Goal: Task Accomplishment & Management: Manage account settings

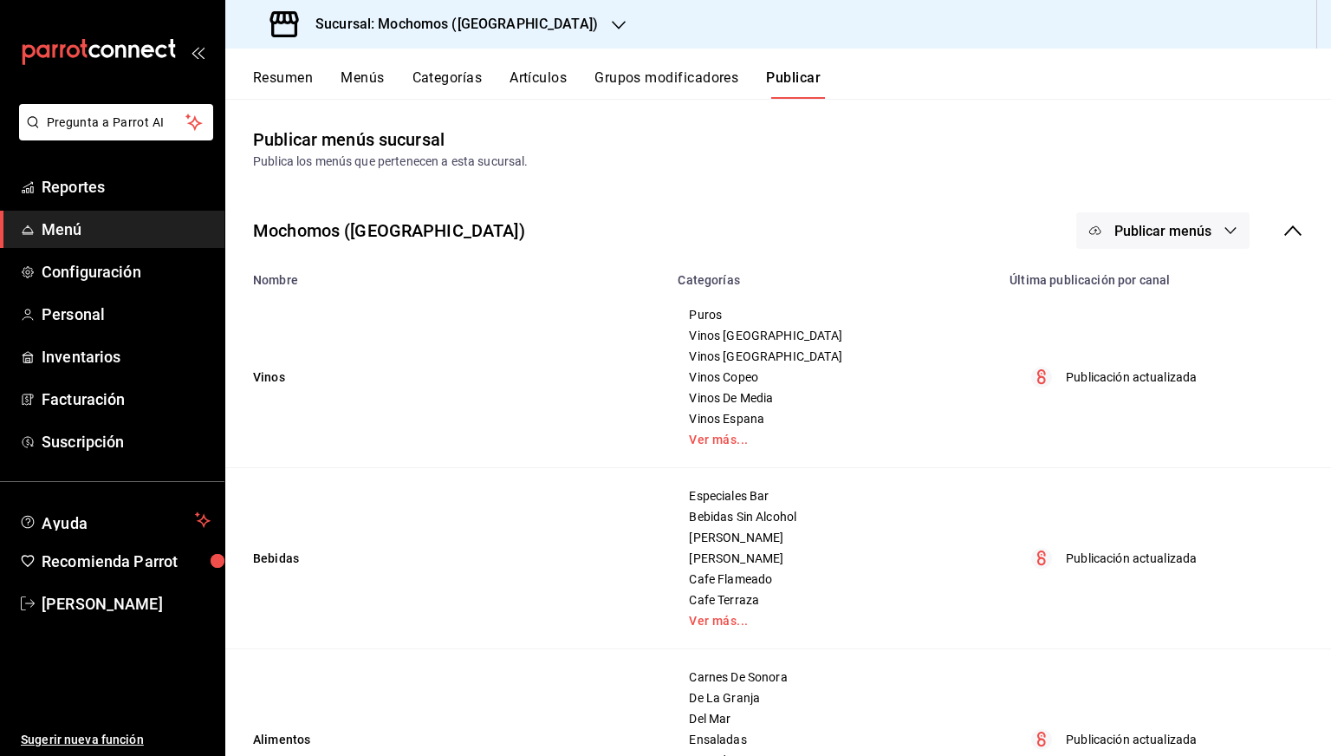
click at [426, 21] on h3 "Sucursal: Mochomos ([GEOGRAPHIC_DATA])" at bounding box center [450, 24] width 296 height 21
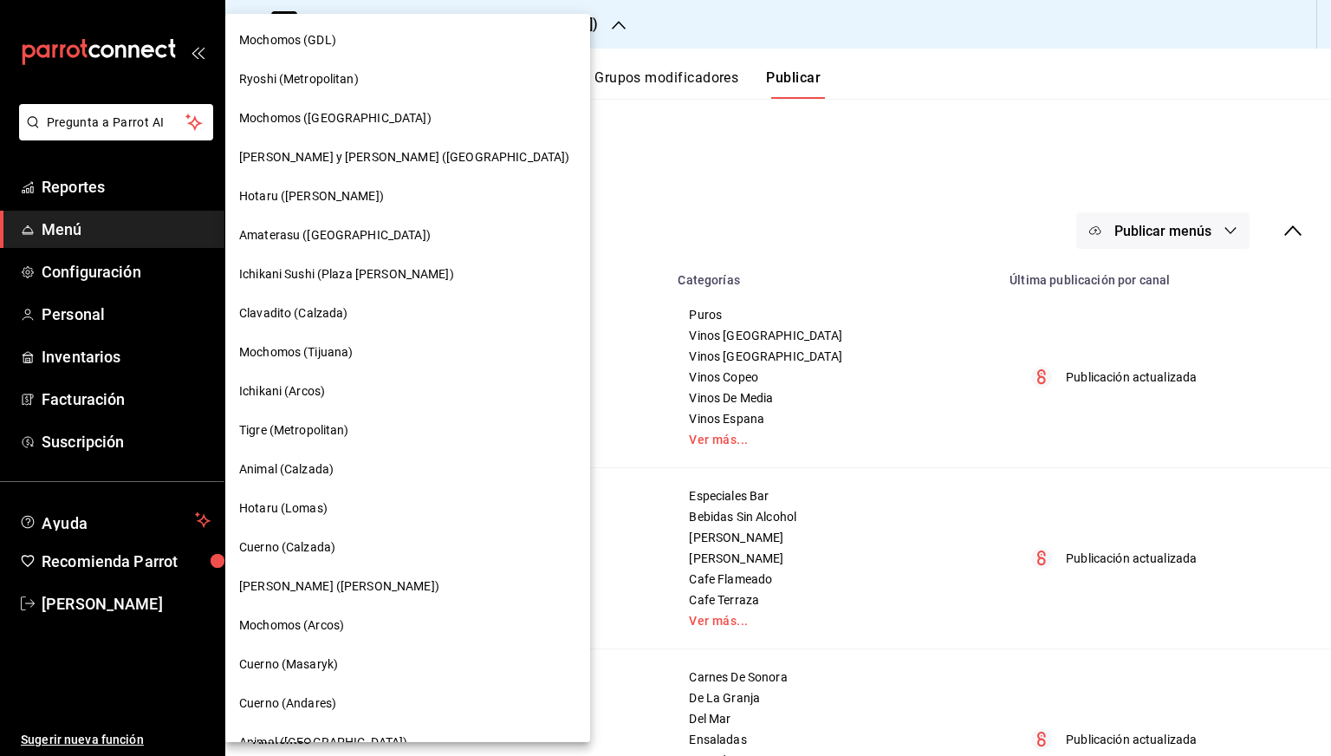
click at [316, 53] on div "Mochomos (GDL)" at bounding box center [407, 40] width 365 height 39
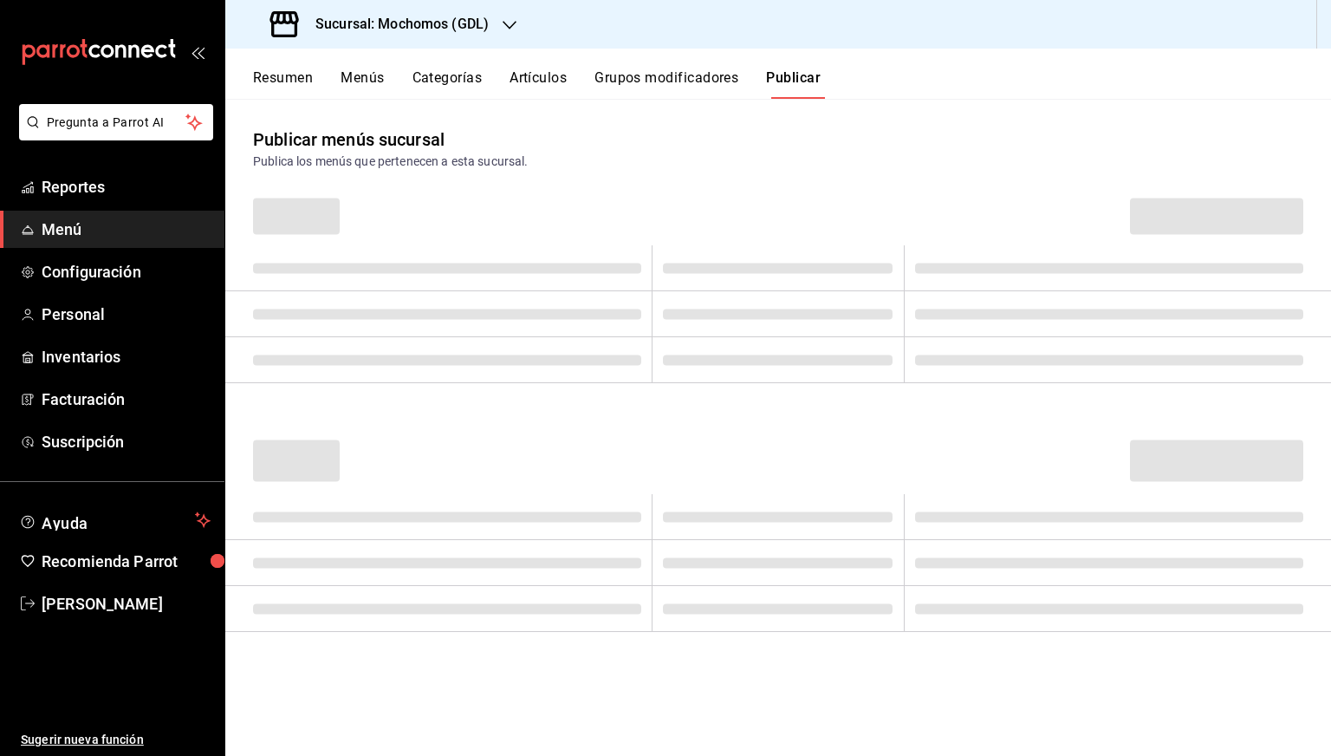
click at [534, 78] on button "Artículos" at bounding box center [538, 83] width 57 height 29
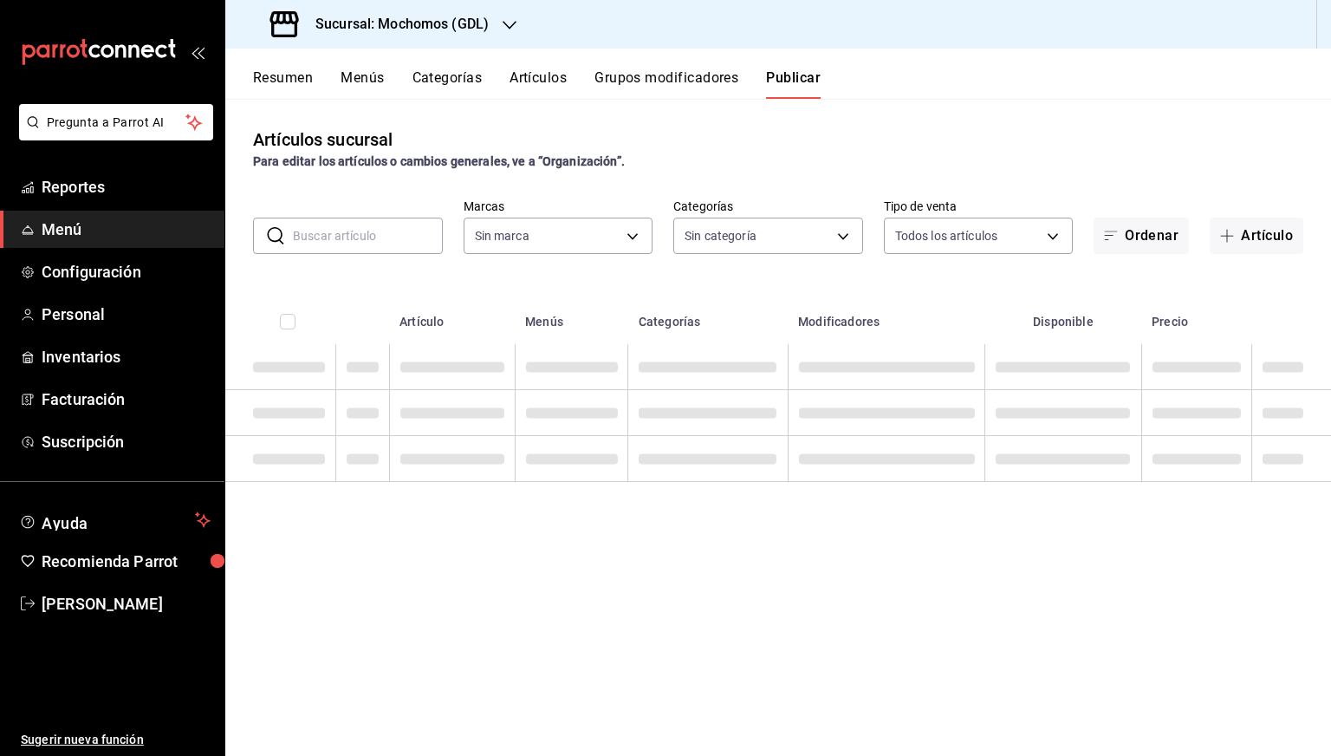
click at [378, 243] on input "text" at bounding box center [368, 235] width 150 height 35
type input "36c25d4a-7cb0-456c-a434-e981d54830bc,9cac9703-0c5a-4d8b-addd-5b6b571d65b9"
type input "tir"
type input "36c25d4a-7cb0-456c-a434-e981d54830bc,9cac9703-0c5a-4d8b-addd-5b6b571d65b9"
type input "tiradit"
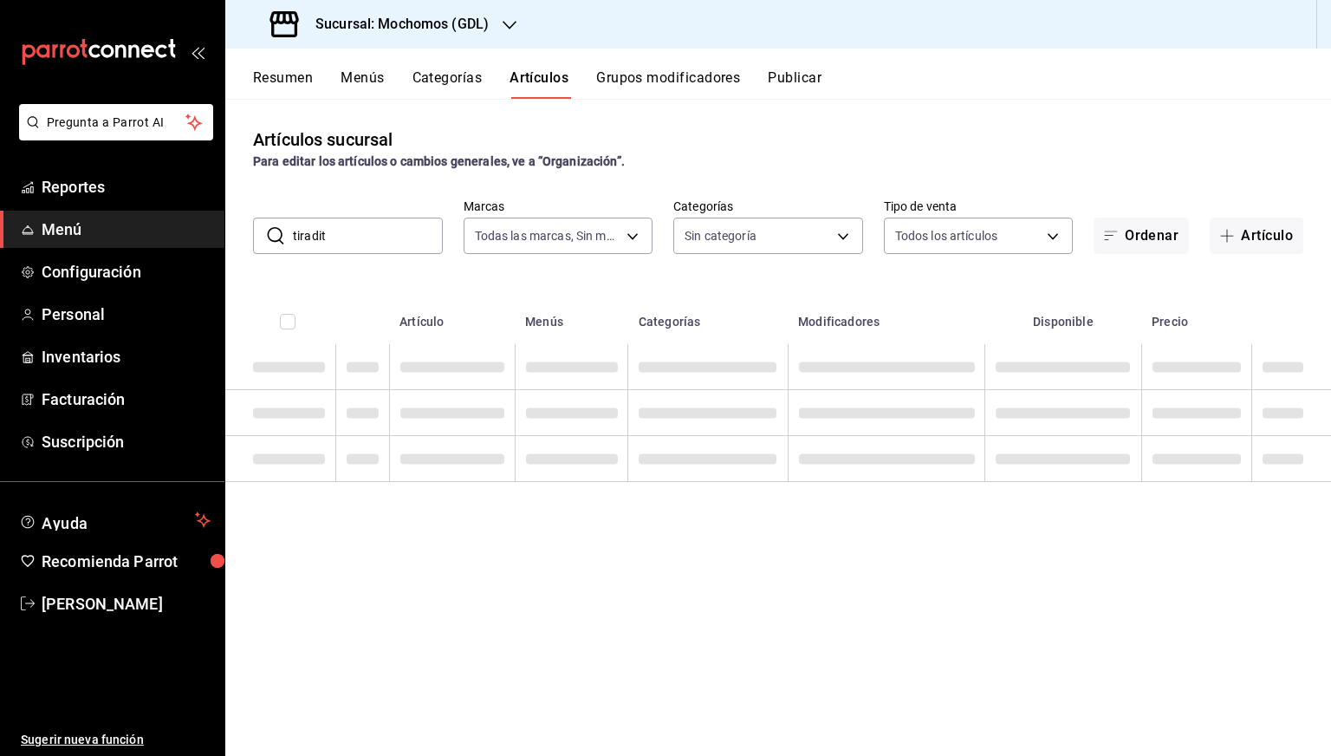
type input "c0db8a99-aef8-4e9c-862d-72763fc5d605,0e6da5ad-e1ed-4623-8a7f-4db137866549,4ba6e…"
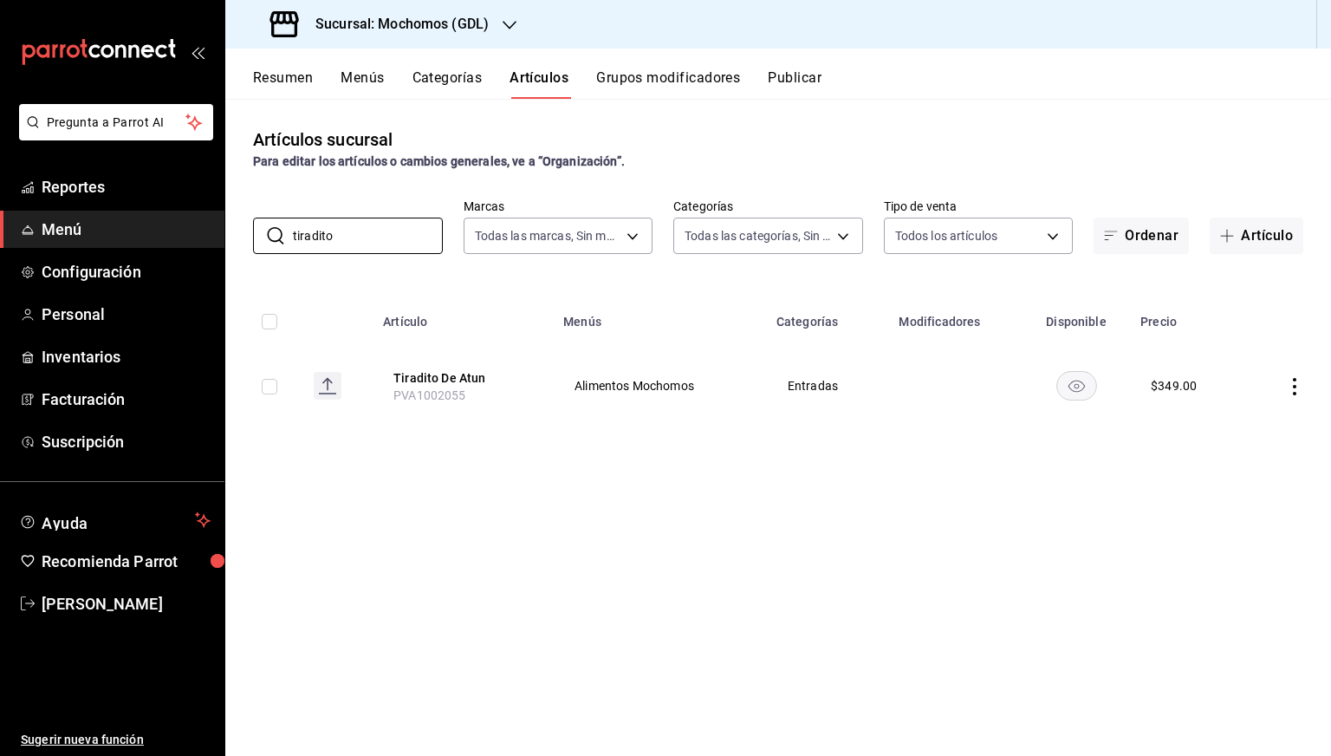
type input "tiradito"
click at [1186, 584] on div "Artículos sucursal Para editar los artículos o cambios generales, ve a “Organiz…" at bounding box center [778, 427] width 1106 height 656
click at [384, 237] on input "tiradito" at bounding box center [368, 235] width 150 height 35
click at [406, 20] on h3 "Sucursal: Mochomos (GDL)" at bounding box center [395, 24] width 187 height 21
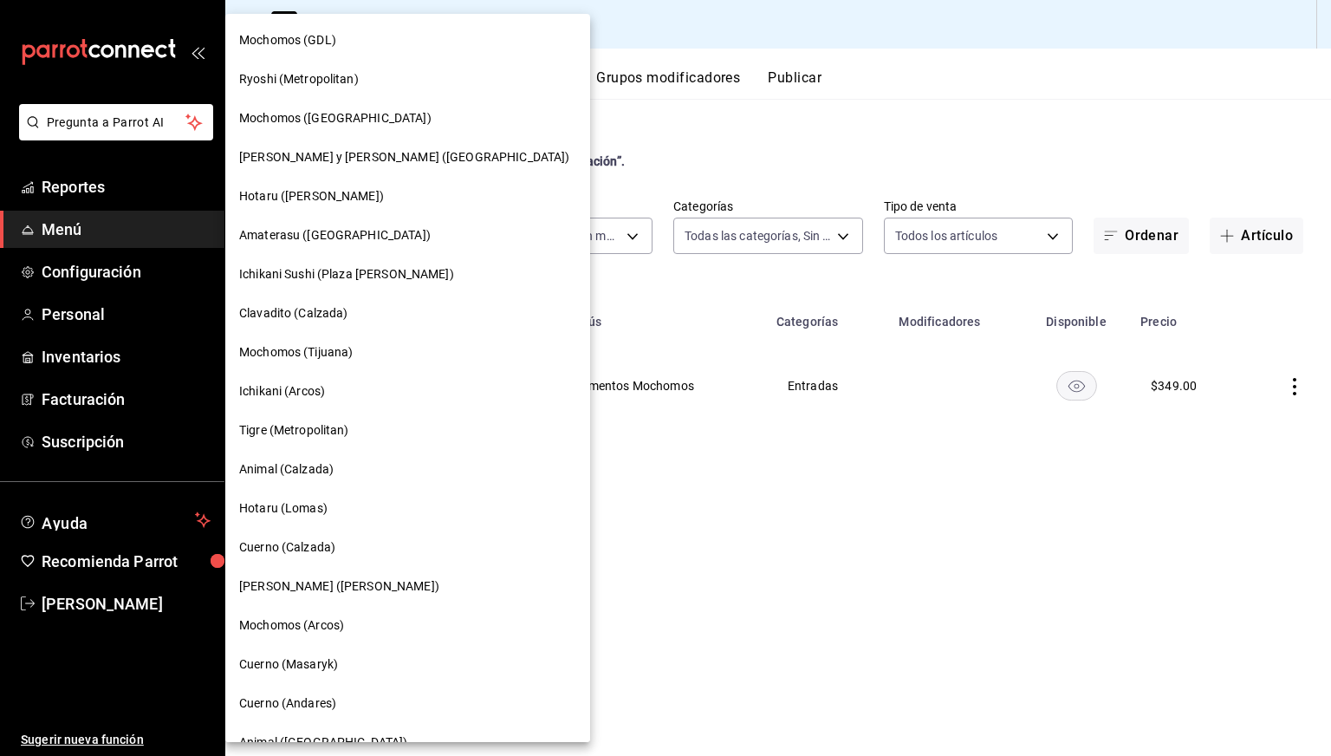
click at [328, 120] on span "Mochomos ([GEOGRAPHIC_DATA])" at bounding box center [335, 118] width 192 height 18
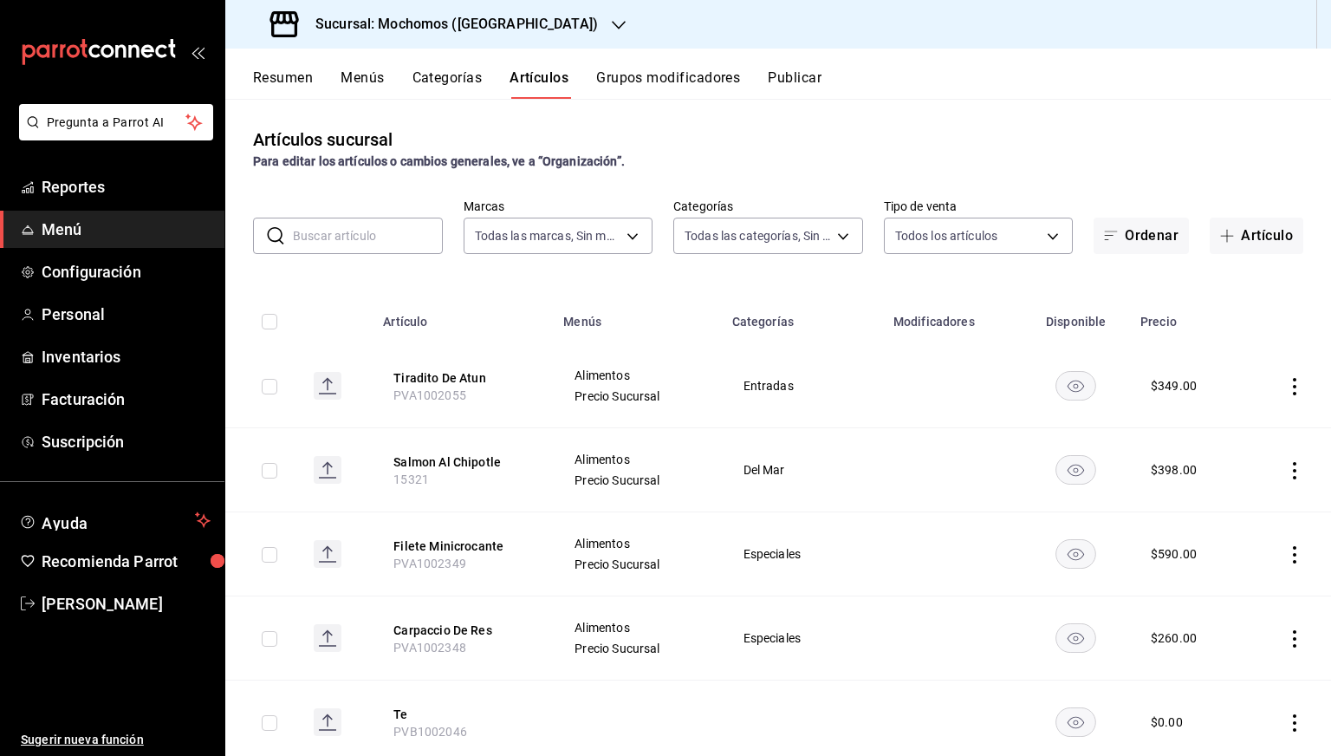
click at [372, 233] on input "text" at bounding box center [368, 235] width 150 height 35
type input "65eb7388-82e4-42fa-8caf-680550c77e6f"
type input "357a9704-c999-4c63-af81-0c25438b67b5,a93eec79-672f-49c2-b1cd-14f211909374,5e983…"
click at [413, 283] on div "Artículos sucursal Para editar los artículos o cambios generales, ve a “Organiz…" at bounding box center [778, 427] width 1106 height 656
drag, startPoint x: 462, startPoint y: 397, endPoint x: 388, endPoint y: 398, distance: 73.7
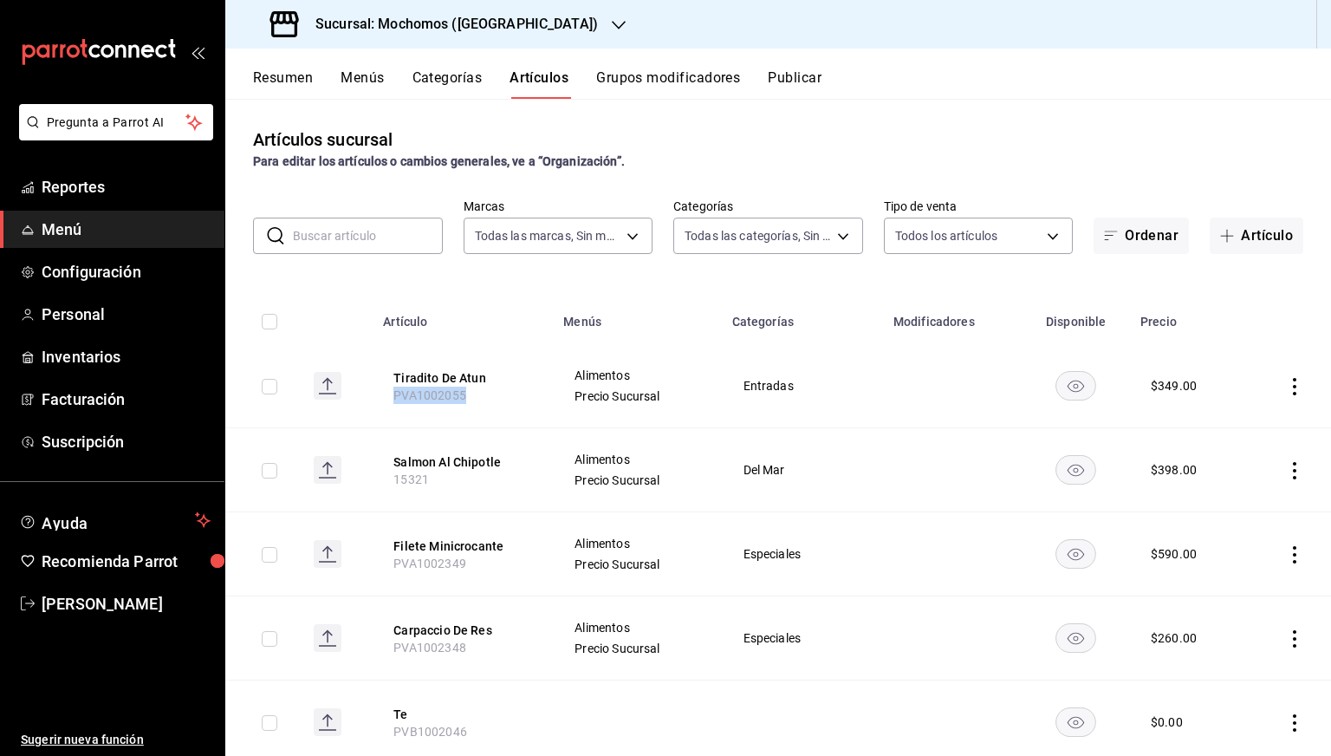
click at [388, 398] on th "Tiradito De Atun PVA1002055" at bounding box center [463, 386] width 180 height 84
click at [444, 333] on th "Artículo" at bounding box center [463, 316] width 180 height 55
click at [383, 11] on div "Sucursal: Mochomos ([GEOGRAPHIC_DATA])" at bounding box center [435, 24] width 393 height 49
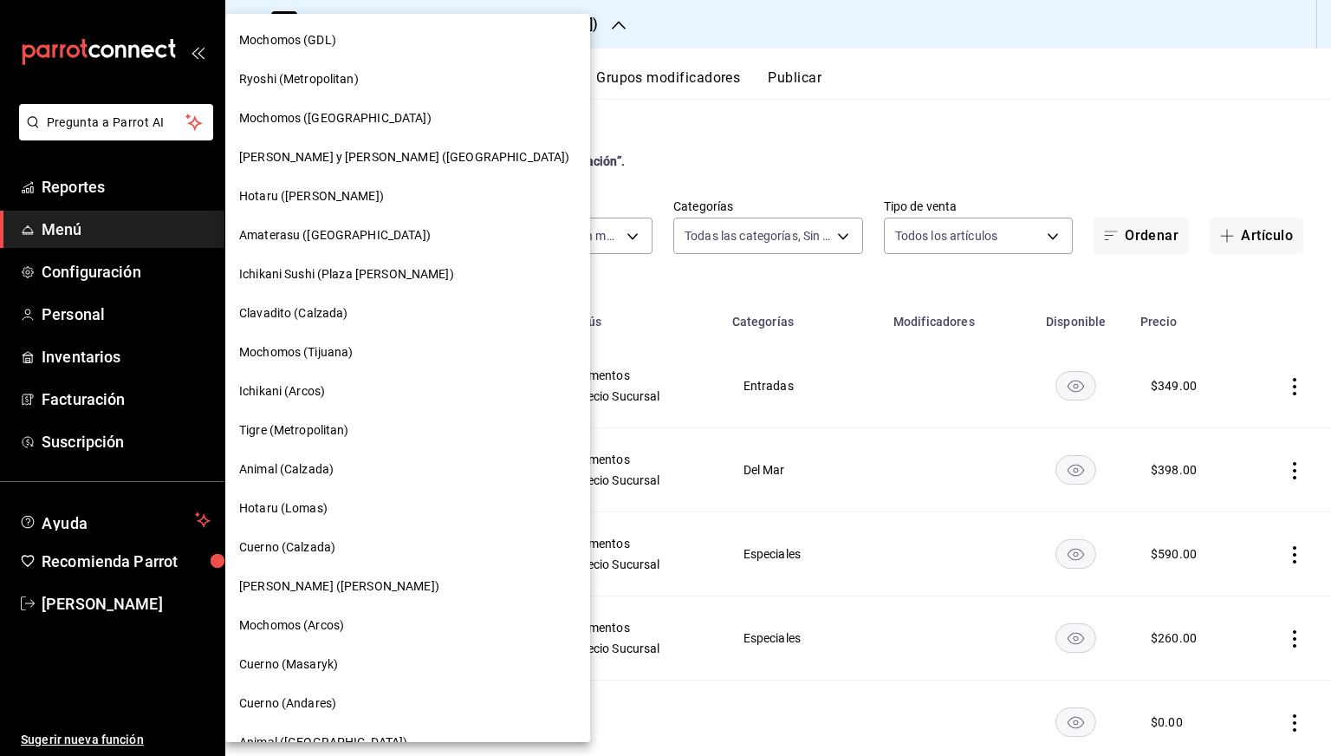
click at [304, 662] on span "Cuerno (Masaryk)" at bounding box center [288, 664] width 99 height 18
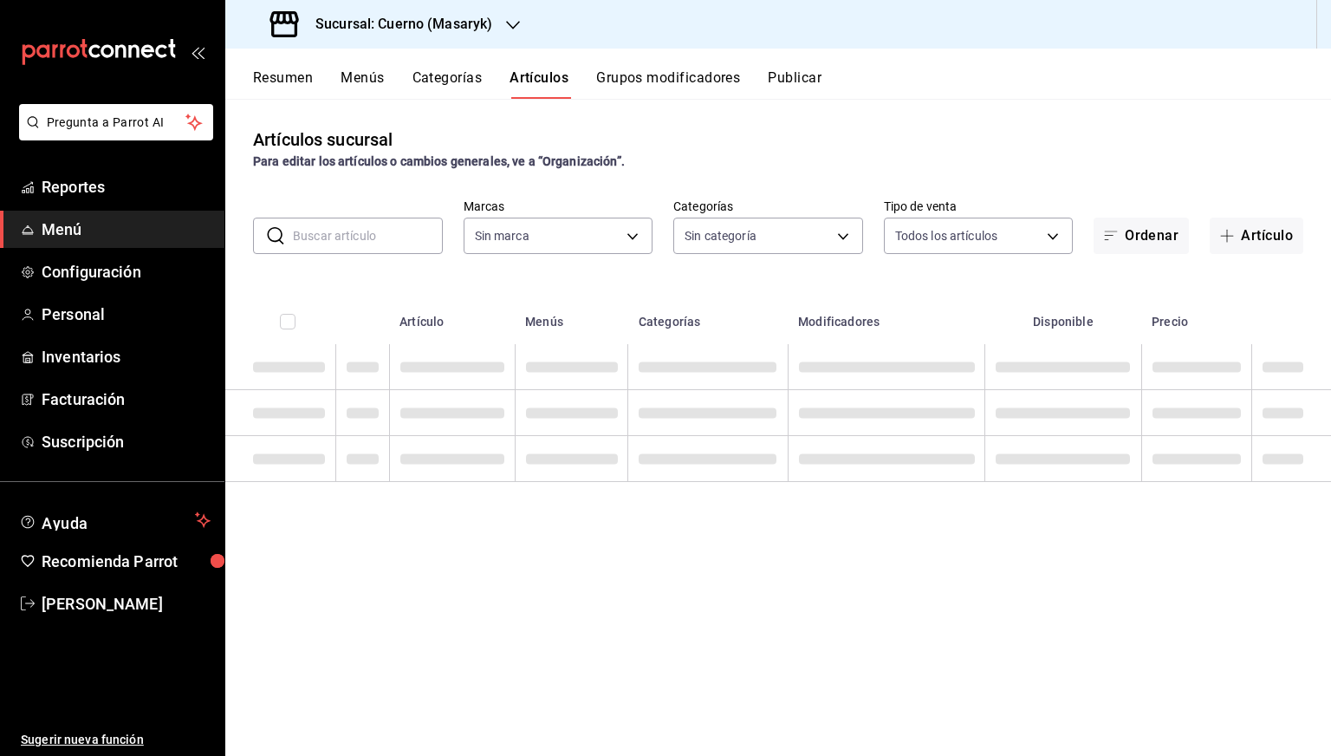
type input "4ea0d660-02b3-4785-bb88-48b5ef6e196c"
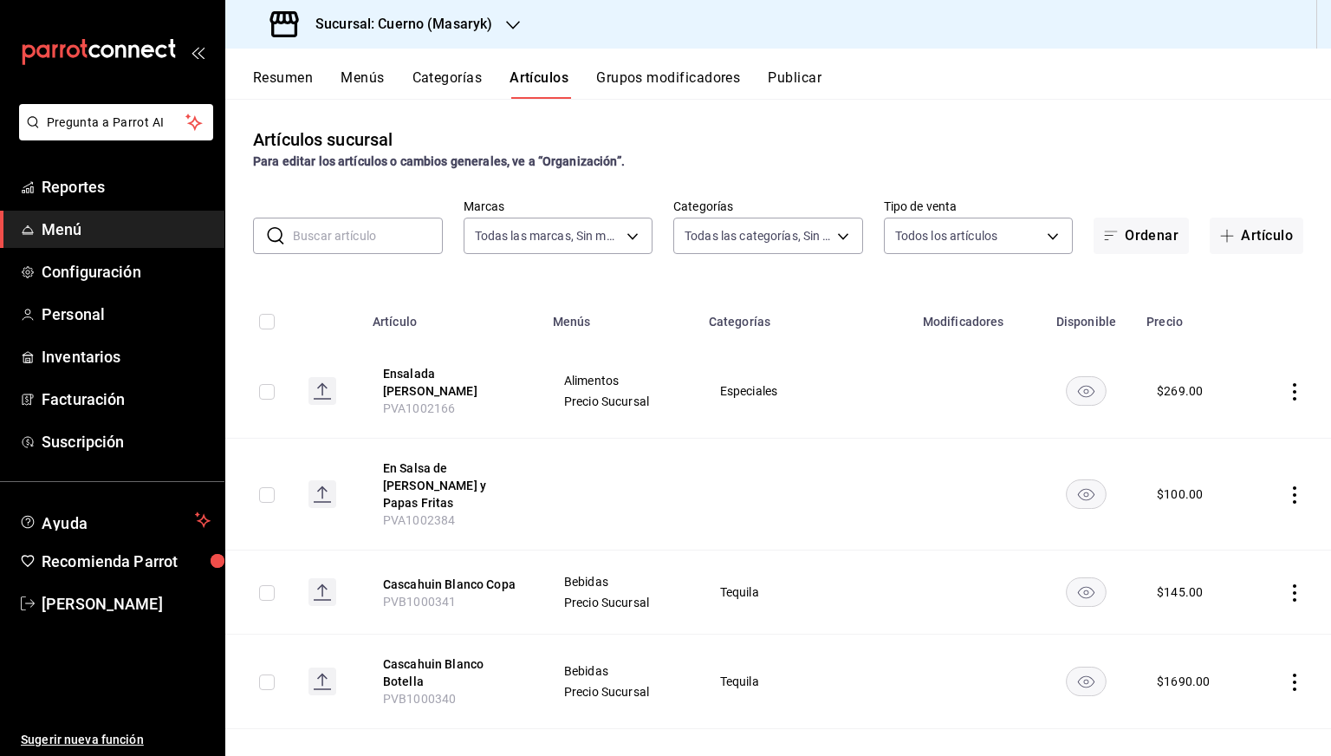
type input "c67b51a2-384c-483e-a5be-40afd3eac247,ec1a4520-4a99-4810-921e-4abf40ebc8c6,cd2d5…"
click at [353, 250] on input "text" at bounding box center [368, 235] width 150 height 35
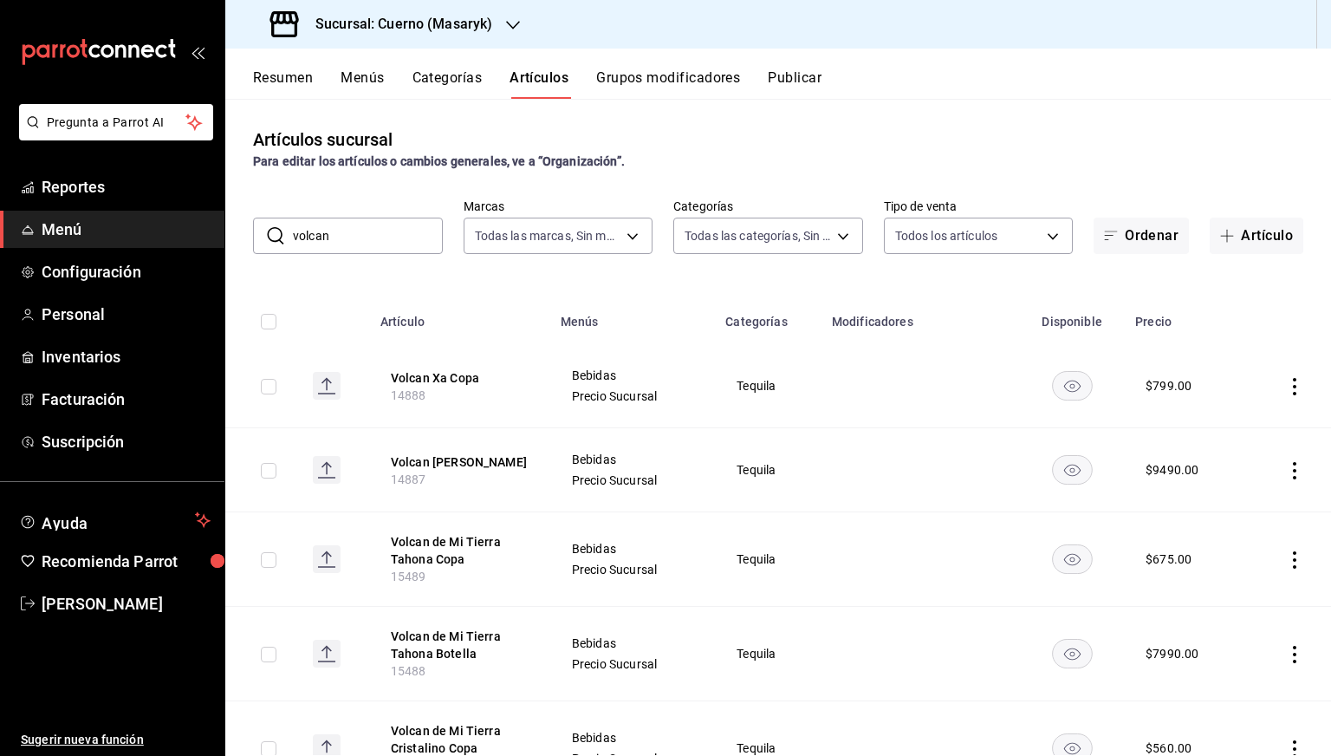
type input "volcan"
click at [1286, 471] on icon "actions" at bounding box center [1294, 470] width 17 height 17
click at [1217, 510] on span "Editar" at bounding box center [1229, 511] width 45 height 18
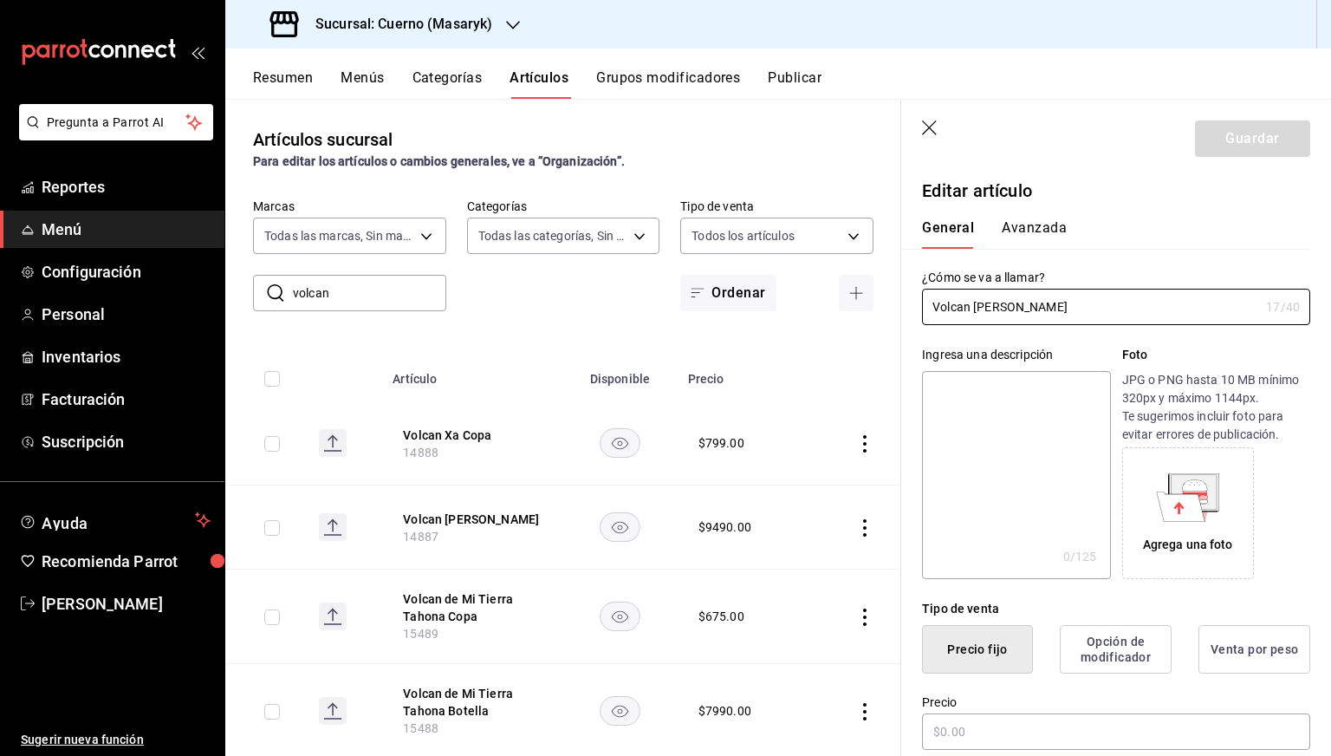
type input "$9490.00"
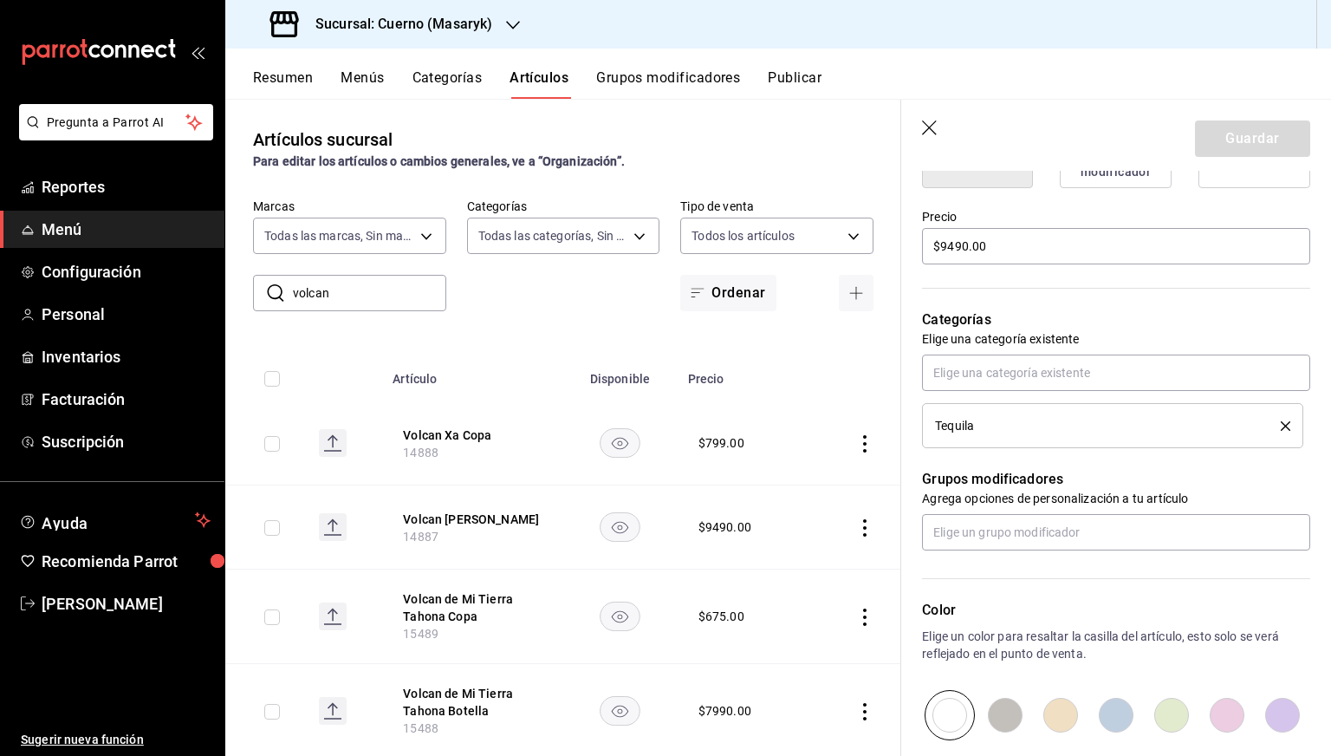
scroll to position [686, 0]
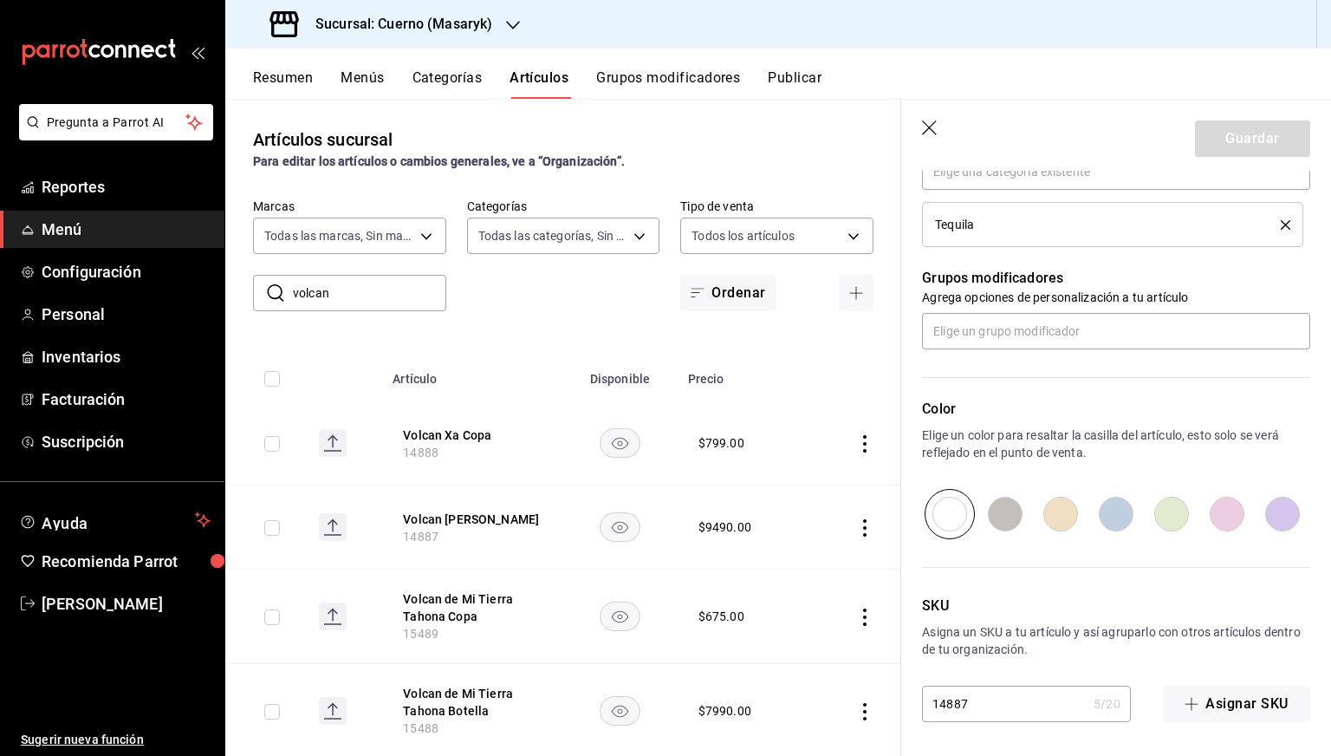
click at [1004, 706] on input "14887" at bounding box center [1004, 703] width 165 height 35
type input "14888"
click at [1223, 146] on button "Guardar" at bounding box center [1252, 138] width 115 height 36
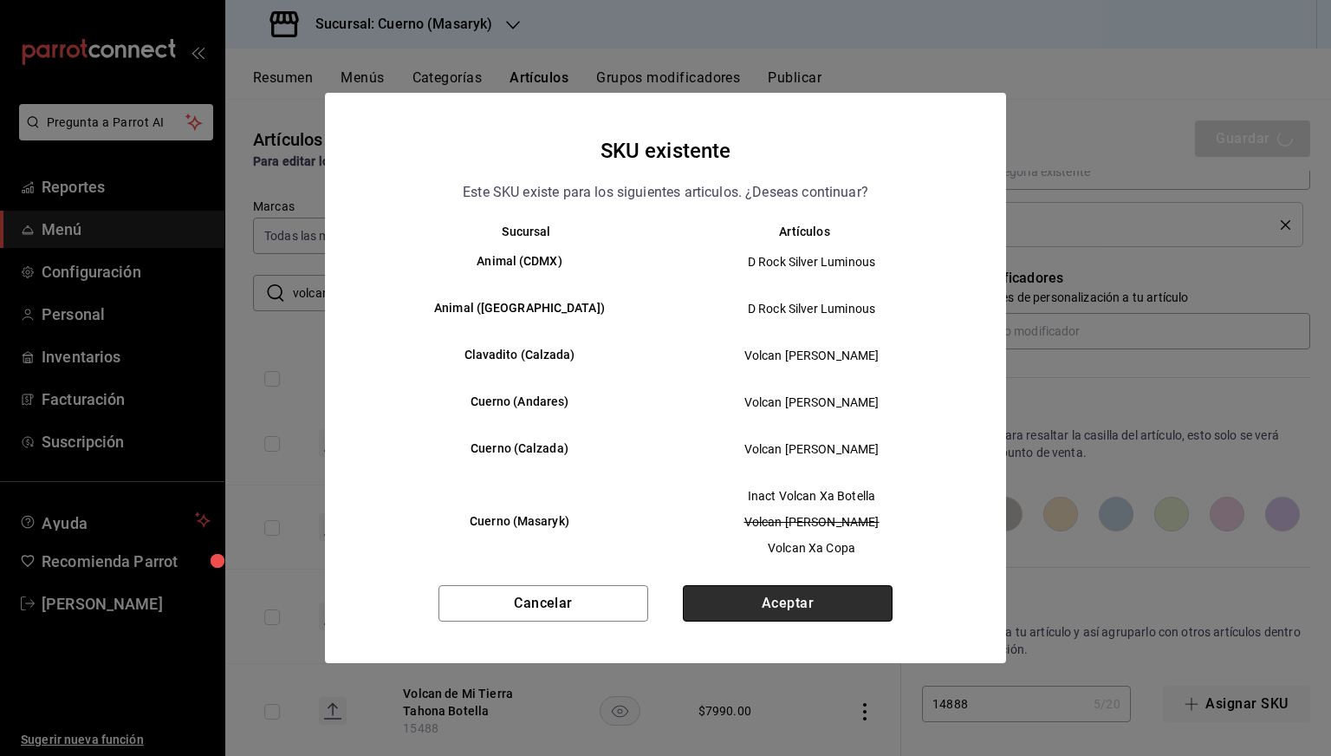
click at [757, 614] on button "Aceptar" at bounding box center [788, 603] width 210 height 36
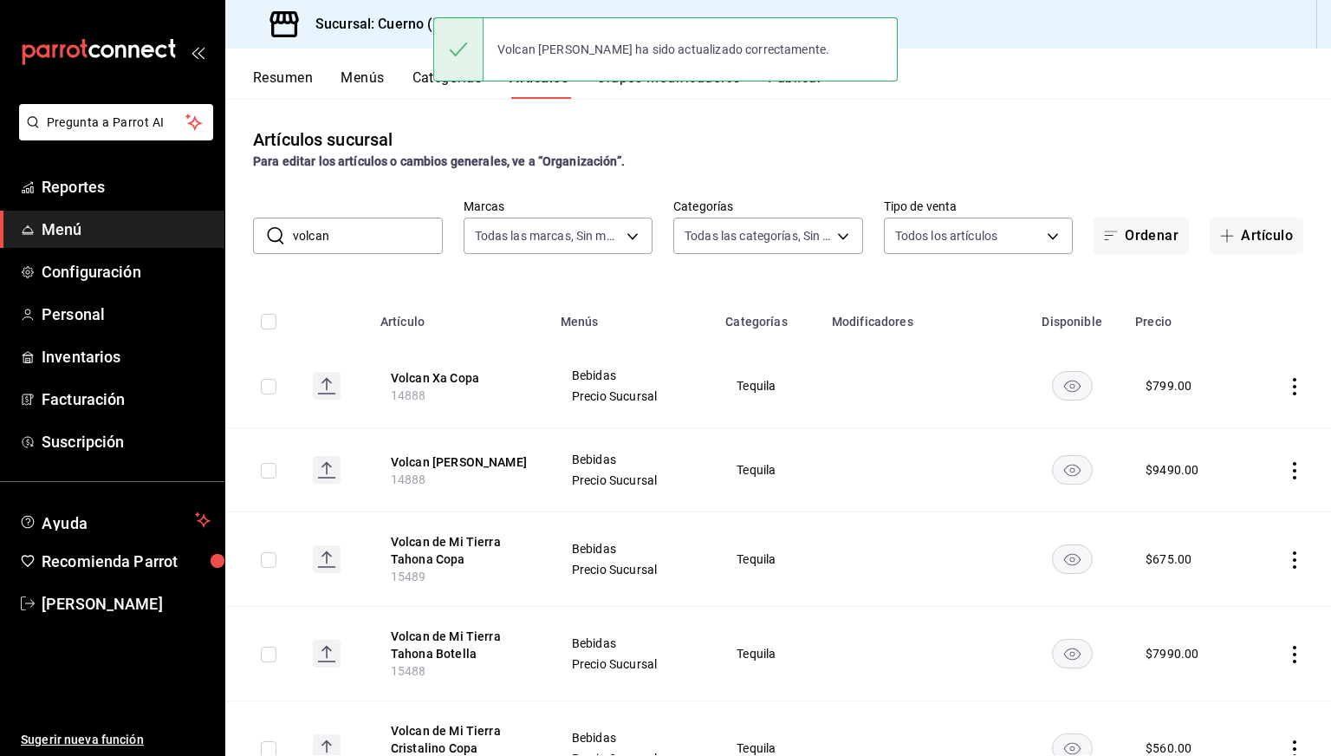
click at [1286, 380] on icon "actions" at bounding box center [1294, 386] width 17 height 17
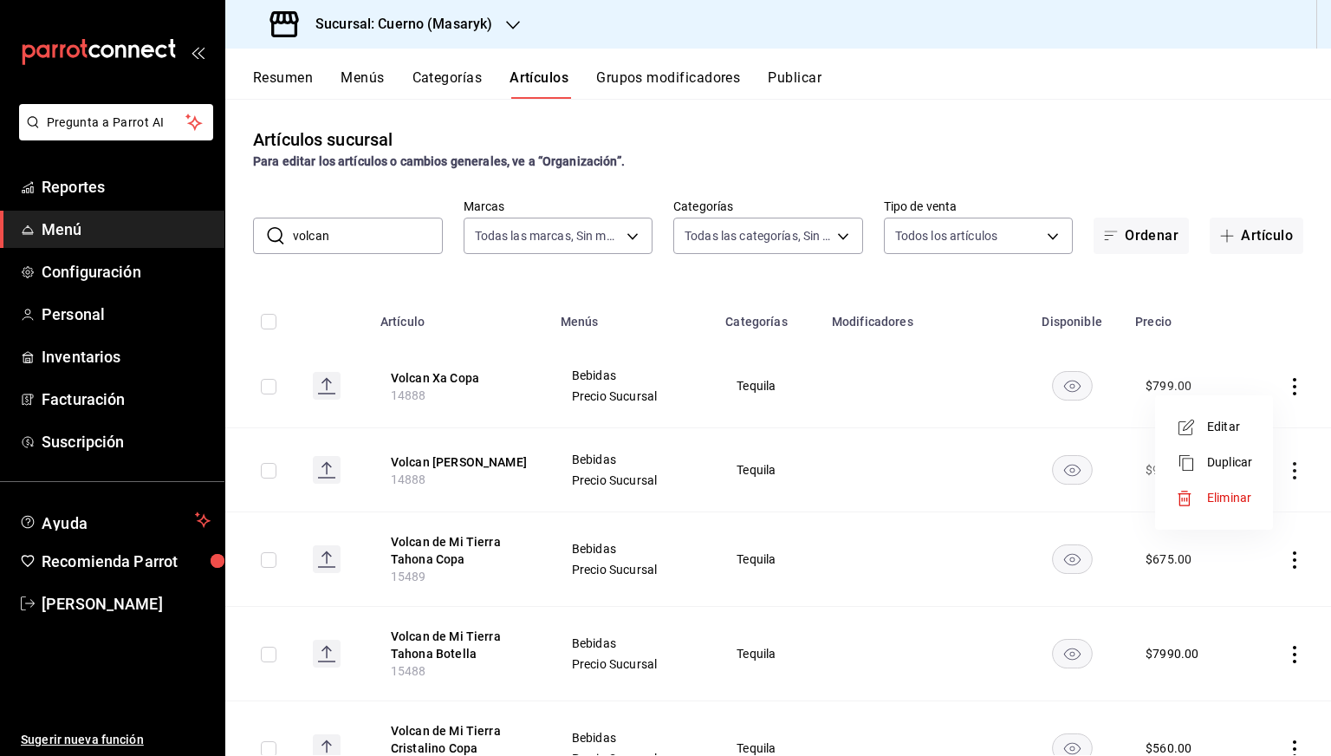
click at [1236, 427] on span "Editar" at bounding box center [1229, 427] width 45 height 18
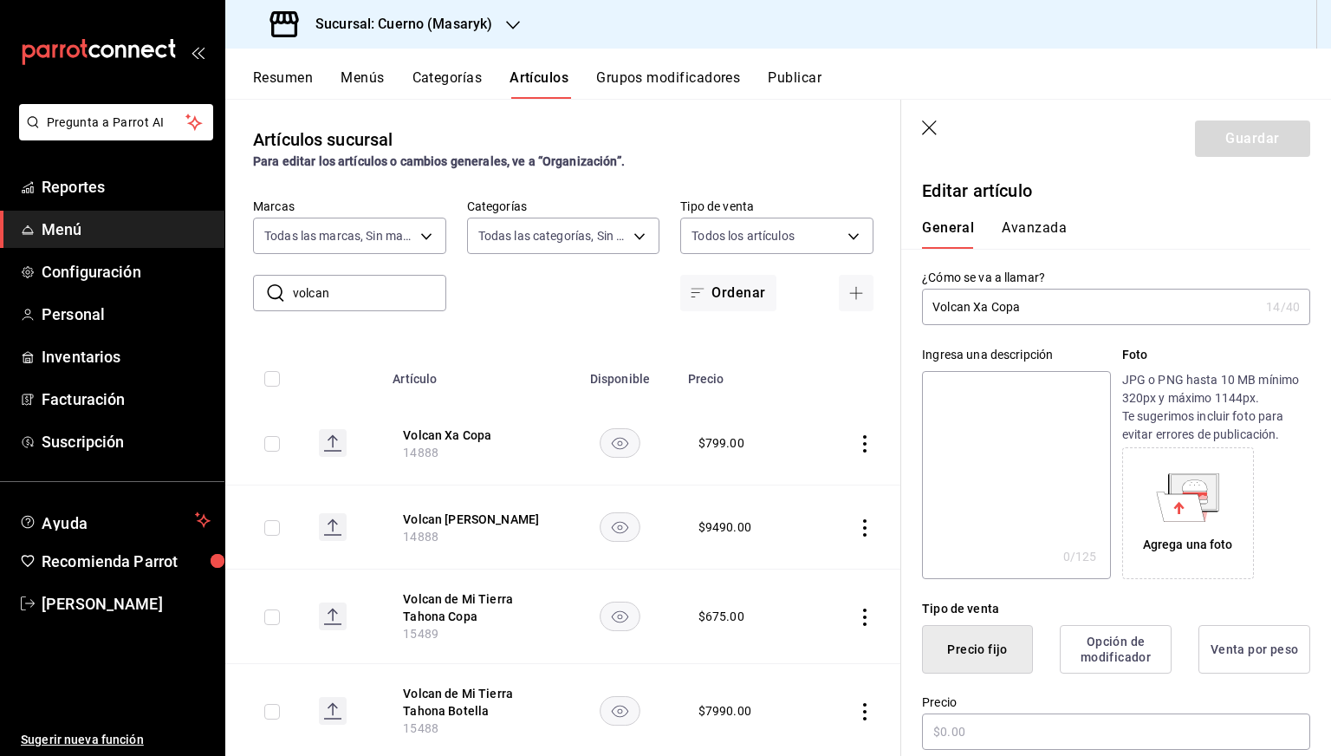
type input "$799.00"
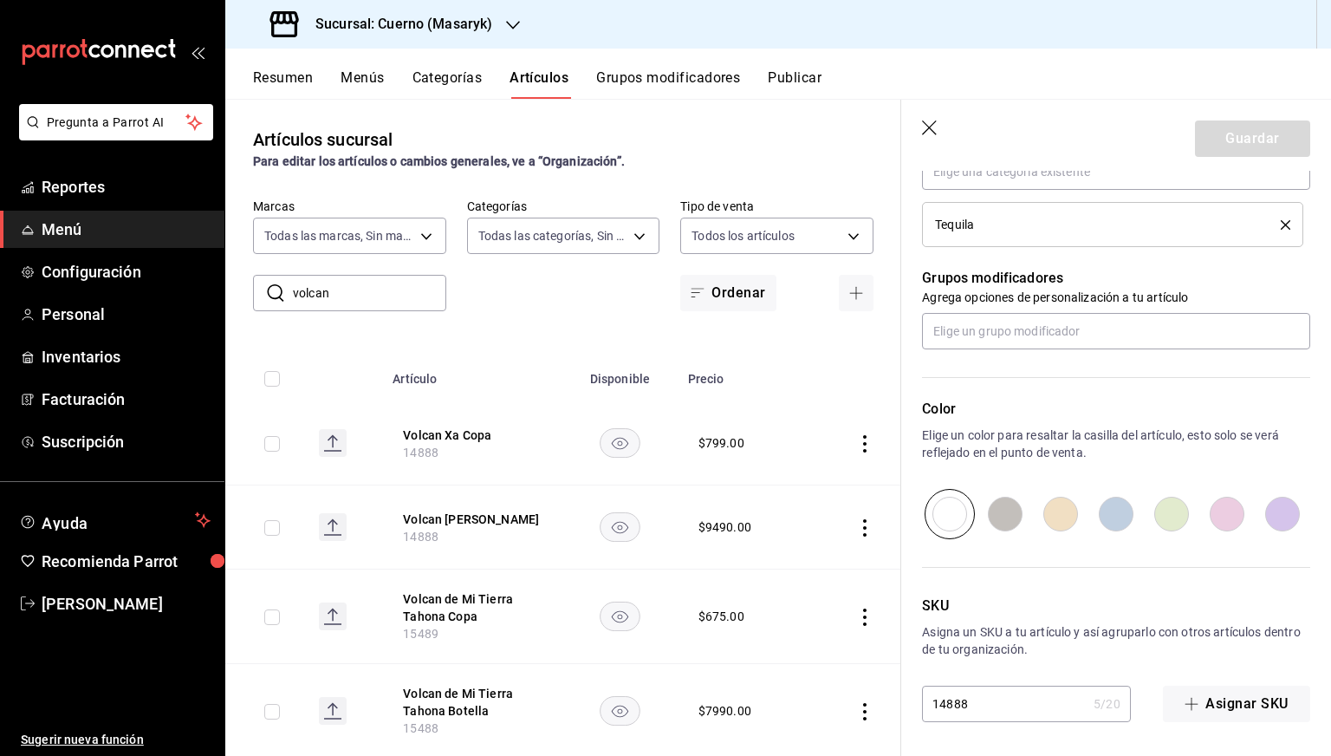
click at [1000, 697] on input "14888" at bounding box center [1004, 703] width 165 height 35
type input "14887"
click at [1241, 133] on button "Guardar" at bounding box center [1252, 138] width 115 height 36
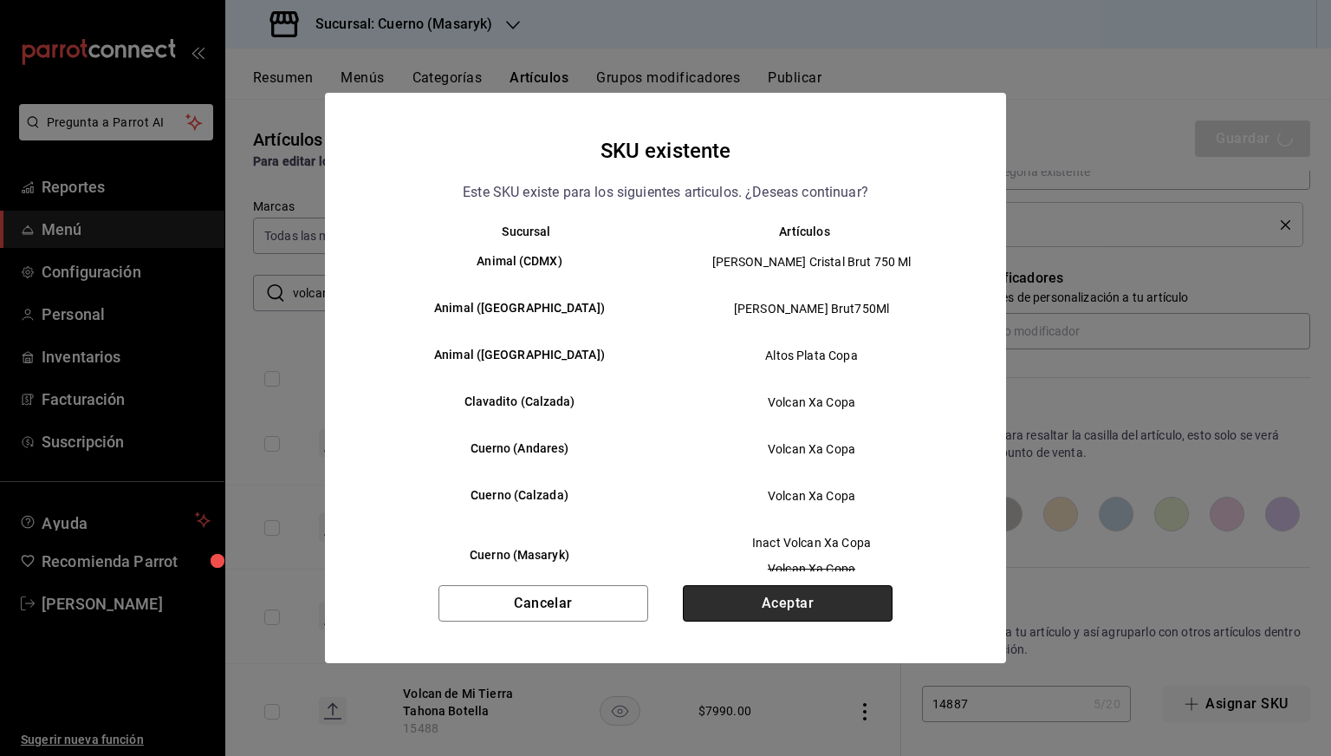
click at [783, 615] on button "Aceptar" at bounding box center [788, 603] width 210 height 36
